Goal: Transaction & Acquisition: Download file/media

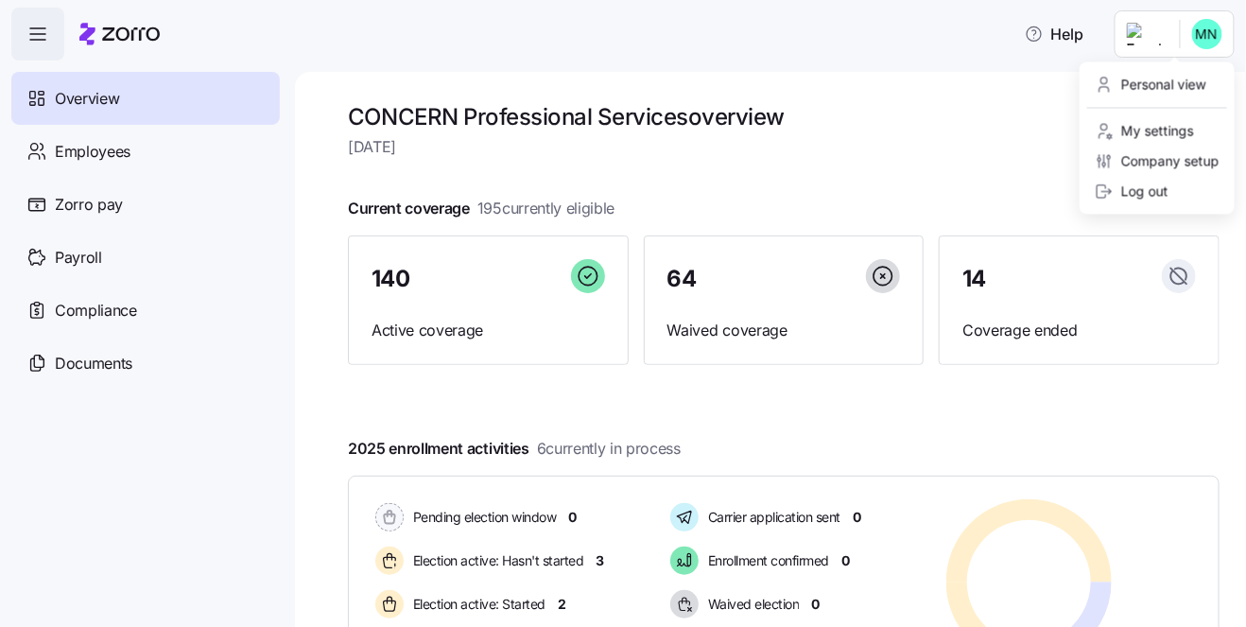
click at [1197, 42] on html "Help Overview Employees Zorro pay Payroll Compliance Documents CONCERN Professi…" at bounding box center [623, 307] width 1246 height 615
click at [1176, 81] on div "Personal view" at bounding box center [1150, 85] width 112 height 21
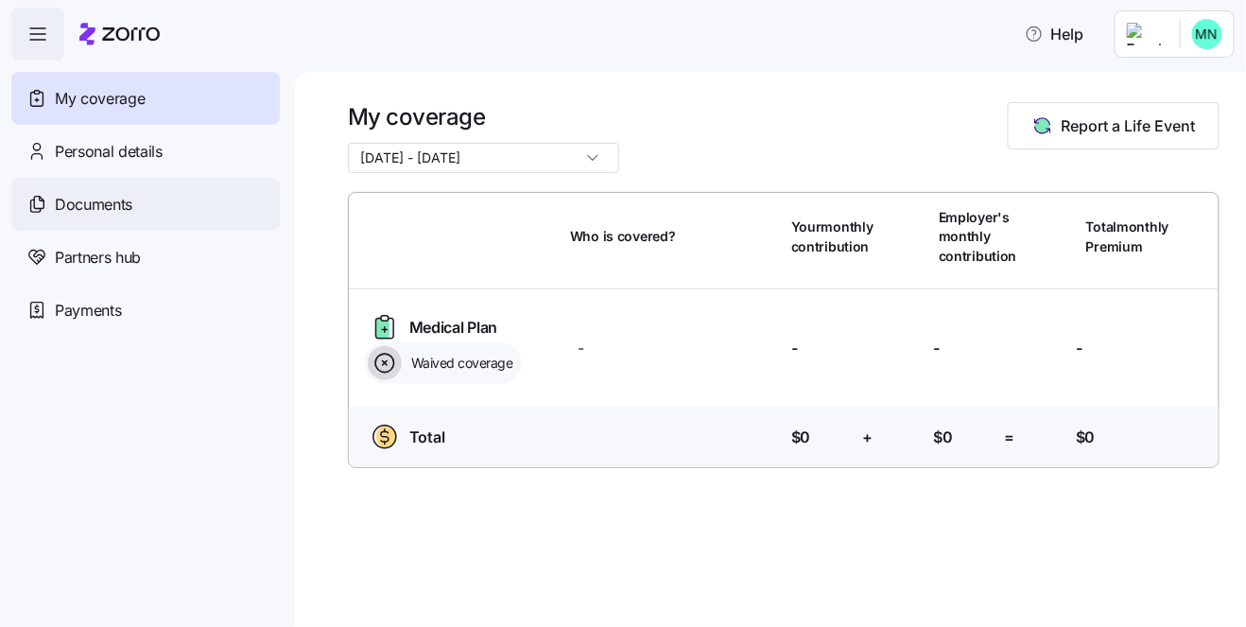
click at [134, 195] on div "Documents" at bounding box center [145, 204] width 268 height 53
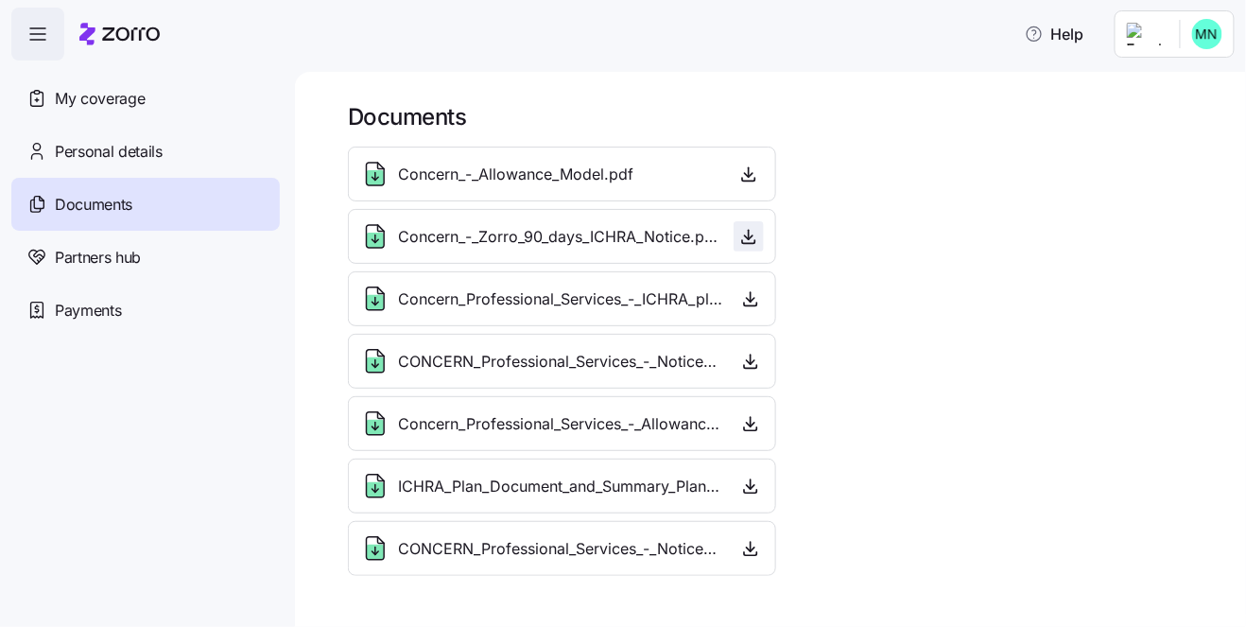
click at [755, 234] on icon "button" at bounding box center [748, 236] width 19 height 19
click at [646, 542] on span "CONCERN_Professional_Services_-_Notice_-_2026.pdf" at bounding box center [560, 549] width 324 height 24
click at [743, 545] on icon "button" at bounding box center [750, 548] width 19 height 19
